Goal: Information Seeking & Learning: Learn about a topic

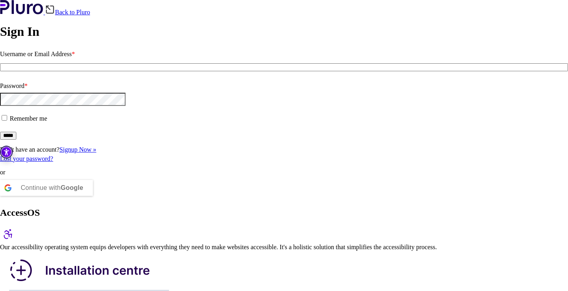
click at [235, 208] on h2 "AccessOS" at bounding box center [284, 213] width 568 height 11
click at [260, 208] on div "AccessOS" at bounding box center [284, 226] width 568 height 36
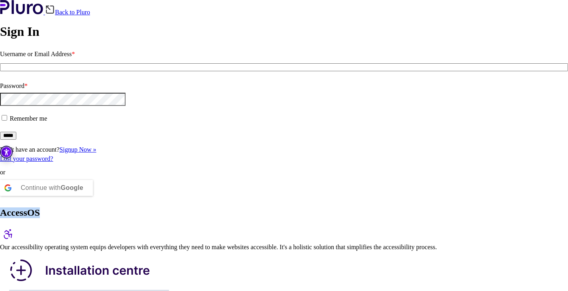
click at [260, 208] on div "AccessOS" at bounding box center [284, 226] width 568 height 36
click at [266, 208] on div "AccessOS" at bounding box center [284, 226] width 568 height 36
click at [272, 244] on div "Our accessibility operating system equips developers with everything they need …" at bounding box center [284, 247] width 568 height 7
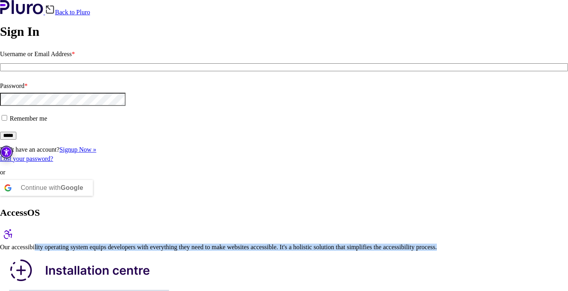
click at [272, 244] on div "Our accessibility operating system equips developers with everything they need …" at bounding box center [284, 247] width 568 height 7
click at [273, 244] on div "Our accessibility operating system equips developers with everything they need …" at bounding box center [284, 247] width 568 height 7
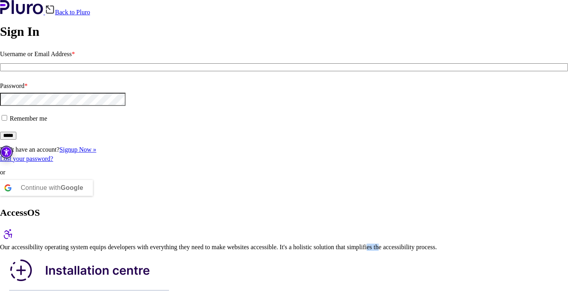
click at [273, 244] on div "Our accessibility operating system equips developers with everything they need …" at bounding box center [284, 247] width 568 height 7
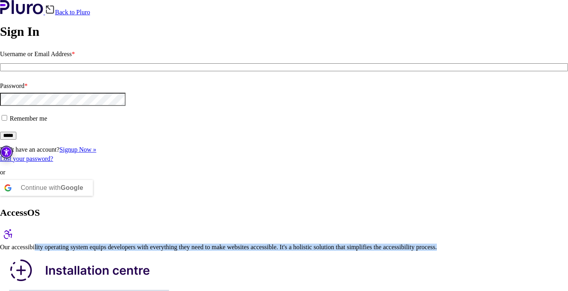
click at [273, 244] on div "Our accessibility operating system equips developers with everything they need …" at bounding box center [284, 247] width 568 height 7
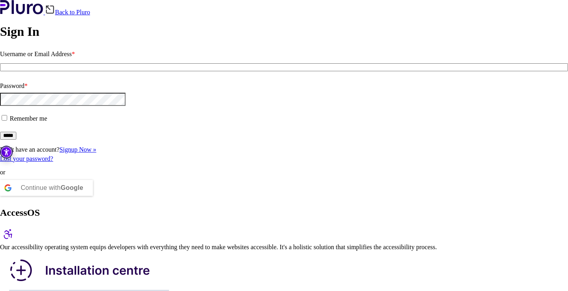
click at [265, 208] on div "AccessOS" at bounding box center [284, 226] width 568 height 36
click at [267, 244] on div "Our accessibility operating system equips developers with everything they need …" at bounding box center [284, 247] width 568 height 7
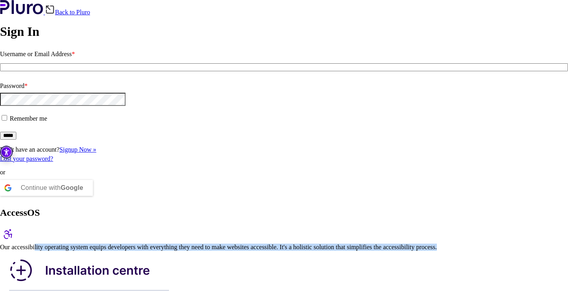
click at [267, 244] on div "Our accessibility operating system equips developers with everything they need …" at bounding box center [284, 247] width 568 height 7
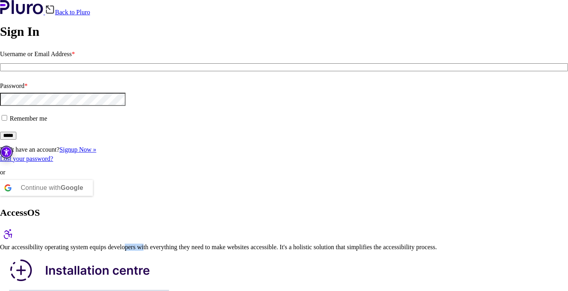
click at [267, 244] on div "Our accessibility operating system equips developers with everything they need …" at bounding box center [284, 247] width 568 height 7
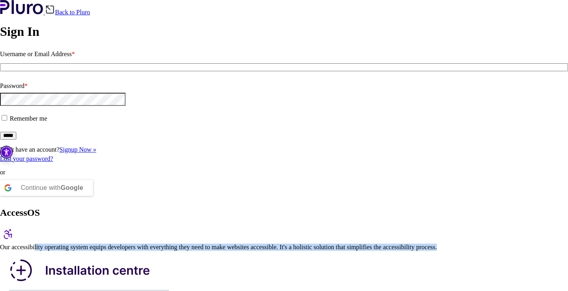
click at [267, 244] on div "Our accessibility operating system equips developers with everything they need …" at bounding box center [284, 247] width 568 height 7
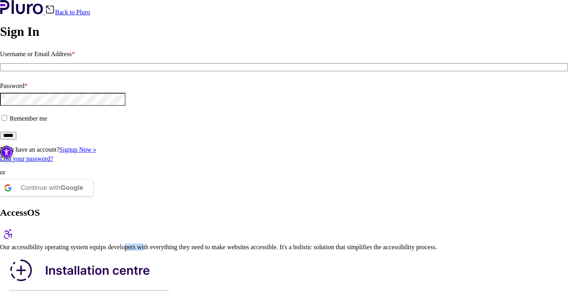
click at [267, 244] on div "Our accessibility operating system equips developers with everything they need …" at bounding box center [284, 247] width 568 height 7
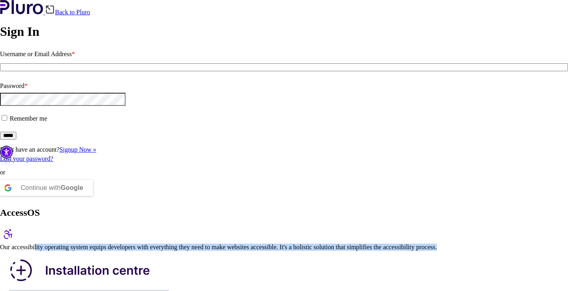
click at [267, 244] on div "Our accessibility operating system equips developers with everything they need …" at bounding box center [284, 247] width 568 height 7
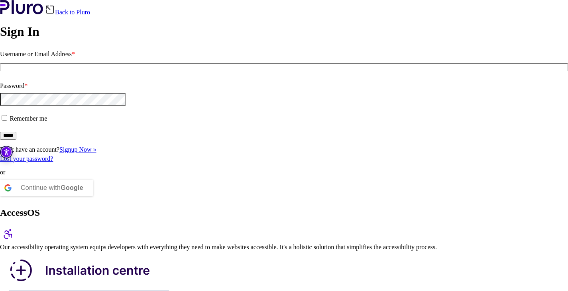
click at [267, 244] on div "Our accessibility operating system equips developers with everything they need …" at bounding box center [284, 247] width 568 height 7
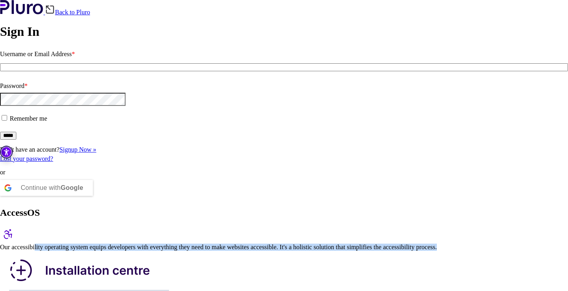
click at [267, 244] on div "Our accessibility operating system equips developers with everything they need …" at bounding box center [284, 247] width 568 height 7
click at [268, 244] on div "Our accessibility operating system equips developers with everything they need …" at bounding box center [284, 247] width 568 height 7
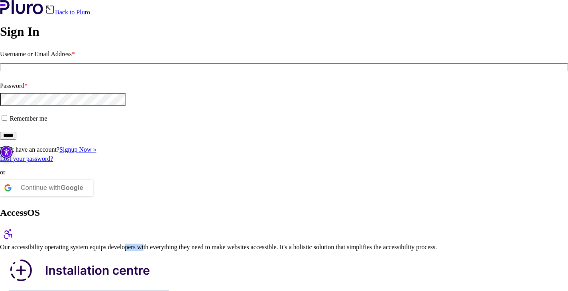
click at [268, 244] on div "Our accessibility operating system equips developers with everything they need …" at bounding box center [284, 247] width 568 height 7
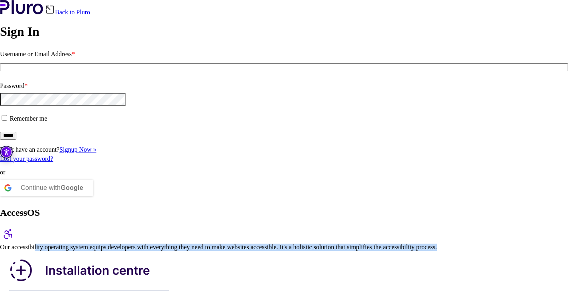
click at [268, 244] on div "Our accessibility operating system equips developers with everything they need …" at bounding box center [284, 247] width 568 height 7
